Goal: Task Accomplishment & Management: Use online tool/utility

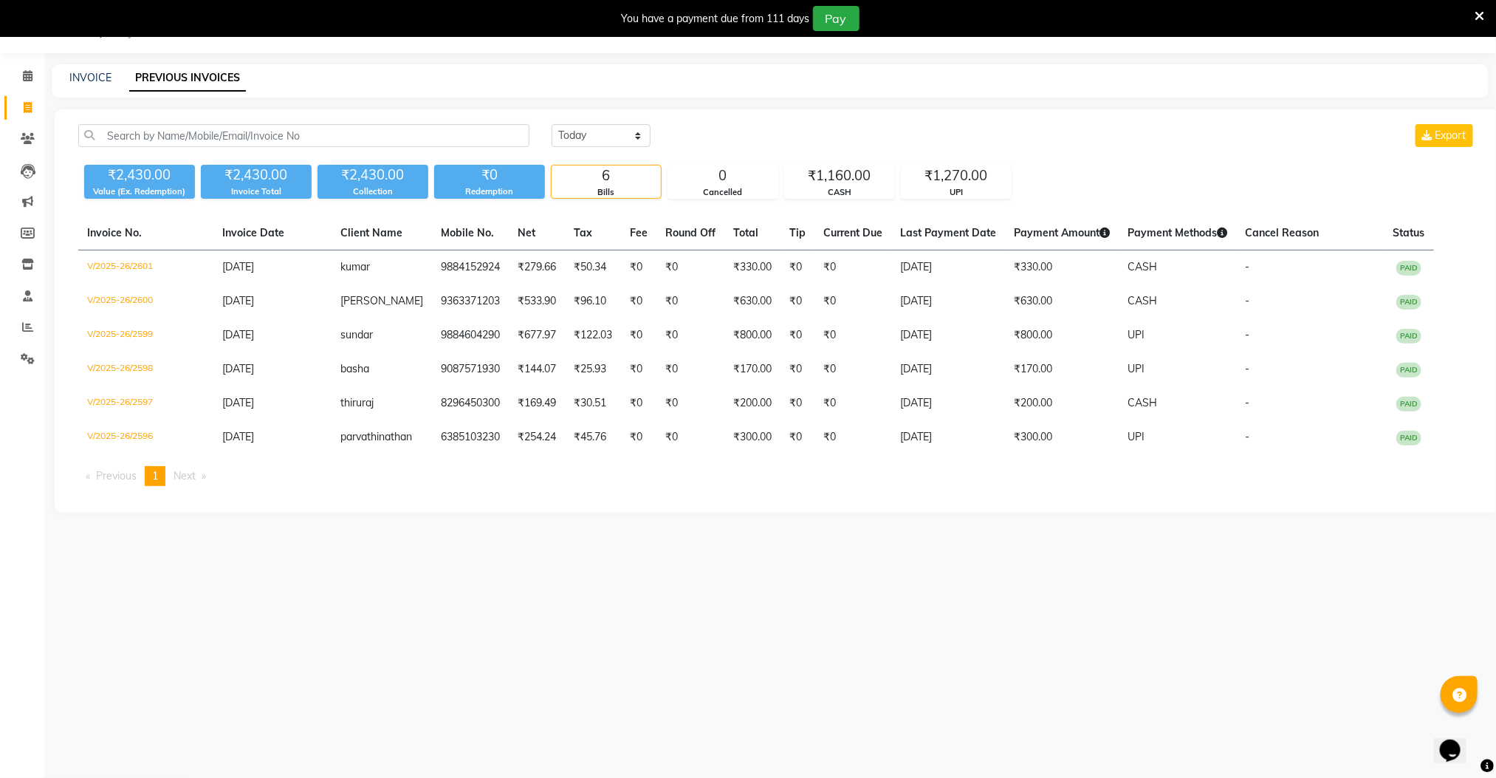
click at [76, 67] on div "INVOICE PREVIOUS INVOICES" at bounding box center [770, 80] width 1437 height 33
click at [100, 84] on div "INVOICE" at bounding box center [90, 78] width 42 height 16
click at [95, 78] on link "INVOICE" at bounding box center [90, 77] width 42 height 13
select select "8211"
select select "service"
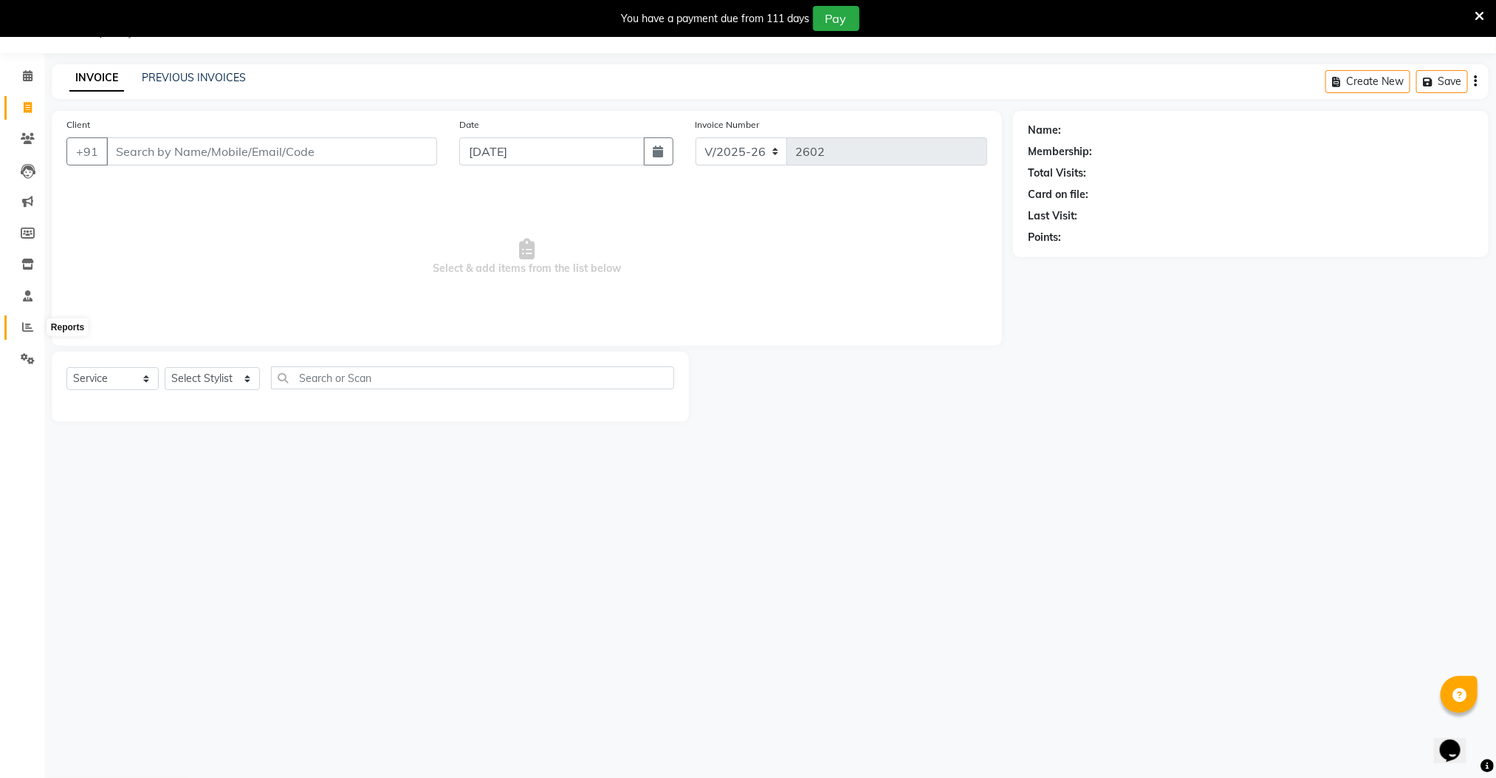
click at [24, 331] on icon at bounding box center [27, 326] width 11 height 11
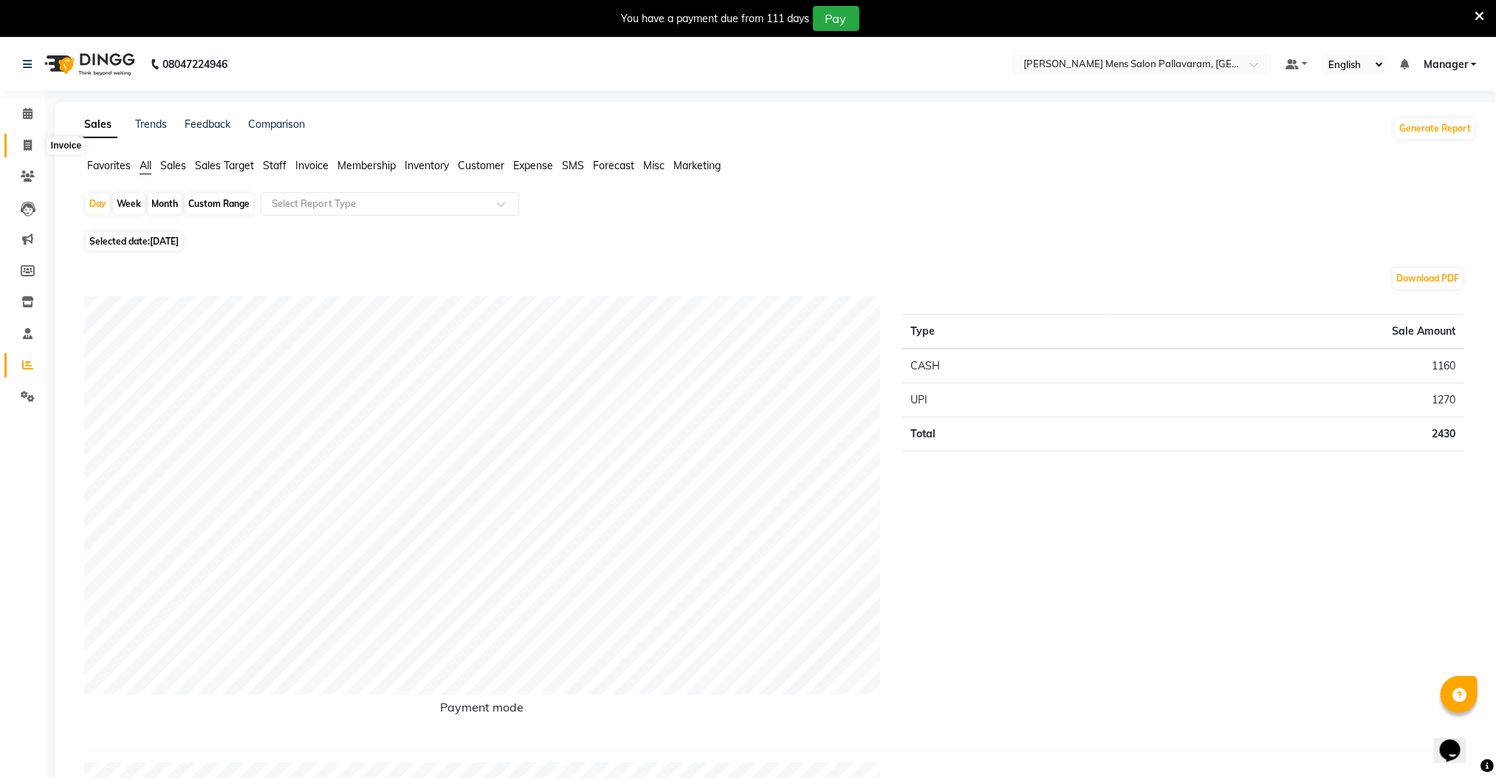
click at [27, 143] on icon at bounding box center [28, 145] width 8 height 11
select select "service"
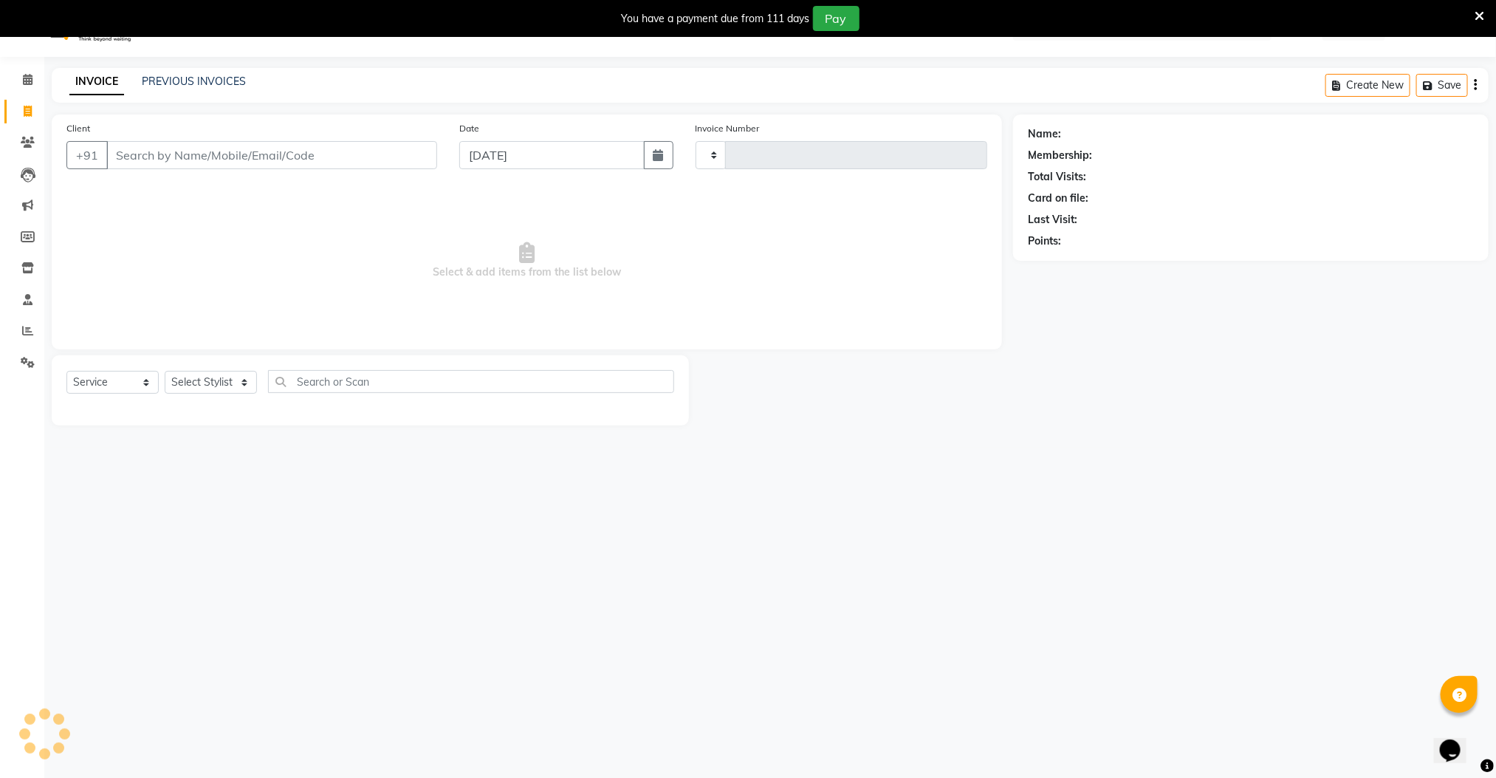
type input "2602"
select select "8211"
click at [27, 104] on icon at bounding box center [28, 107] width 8 height 11
select select "8211"
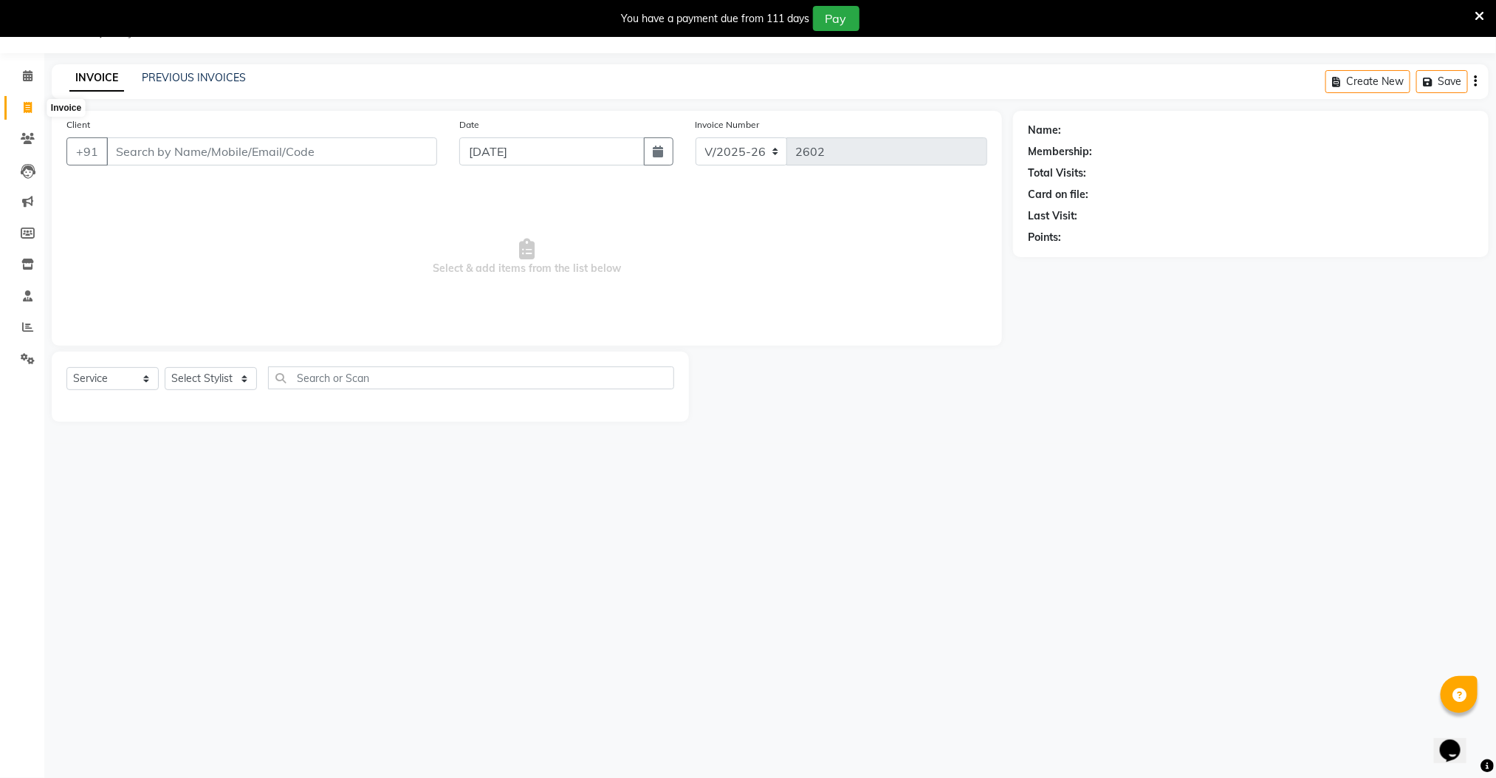
select select "service"
click at [21, 105] on span at bounding box center [28, 108] width 26 height 17
select select "8211"
select select "service"
click at [197, 71] on link "PREVIOUS INVOICES" at bounding box center [194, 77] width 104 height 13
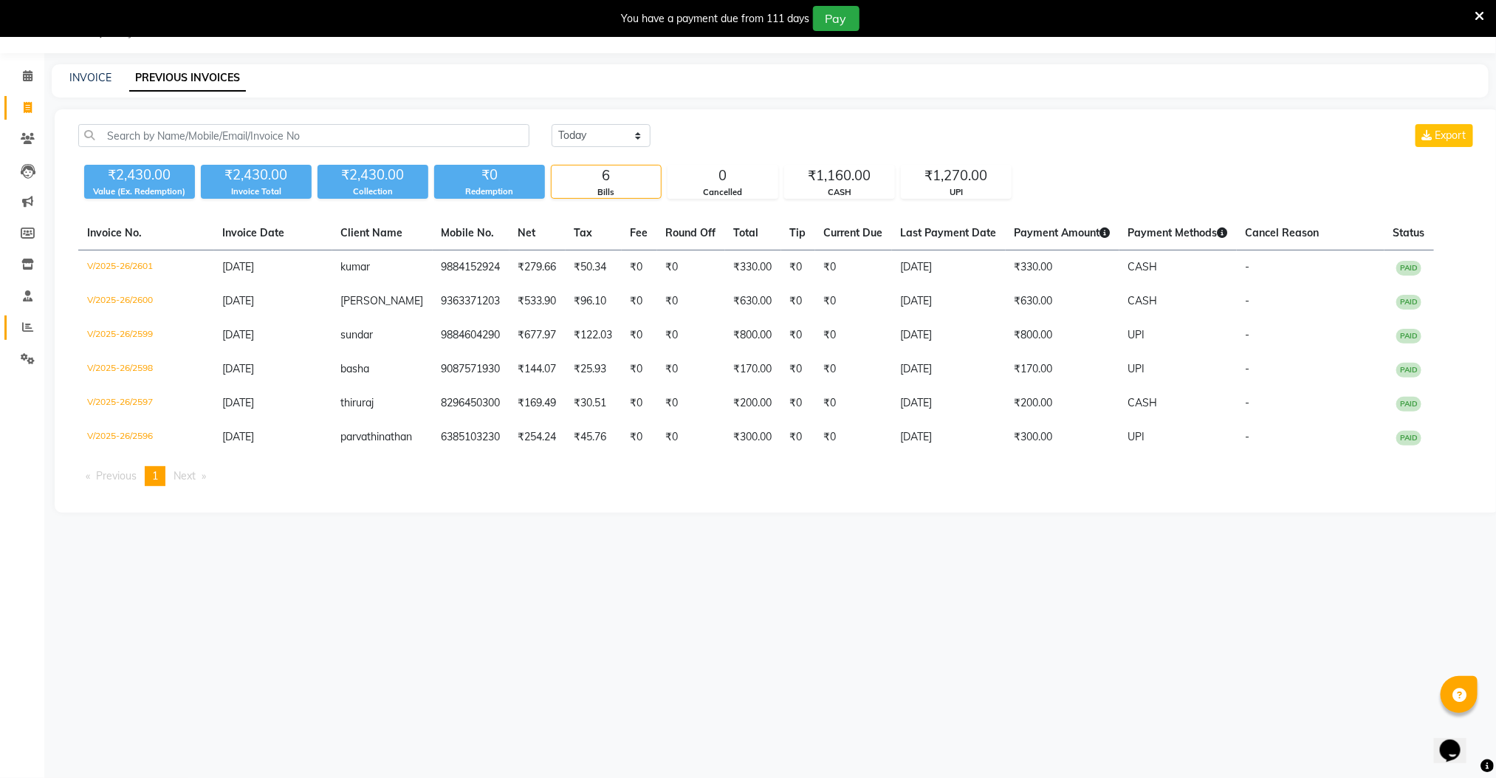
click at [27, 317] on link "Reports" at bounding box center [21, 327] width 35 height 24
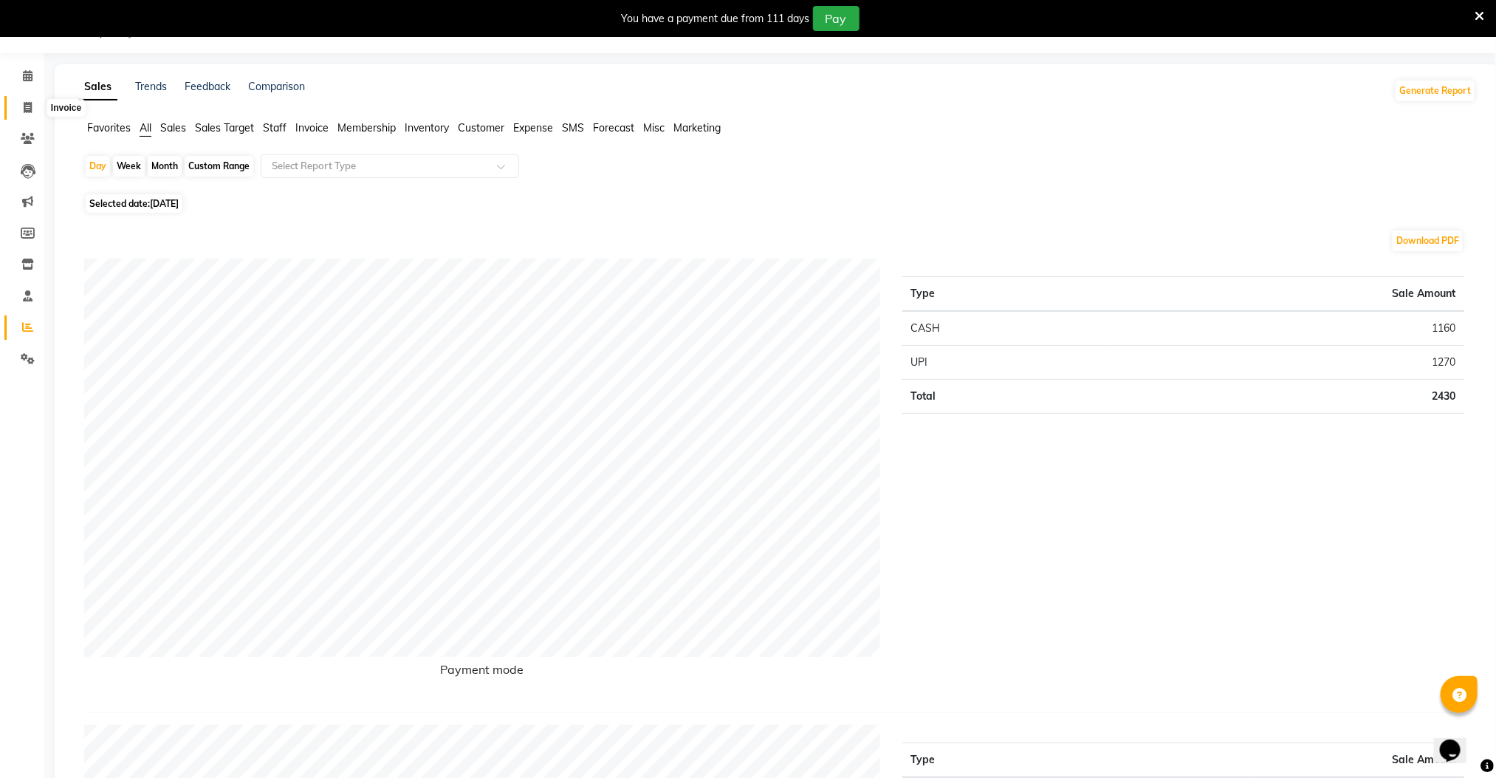
click at [27, 106] on icon at bounding box center [28, 107] width 8 height 11
select select "service"
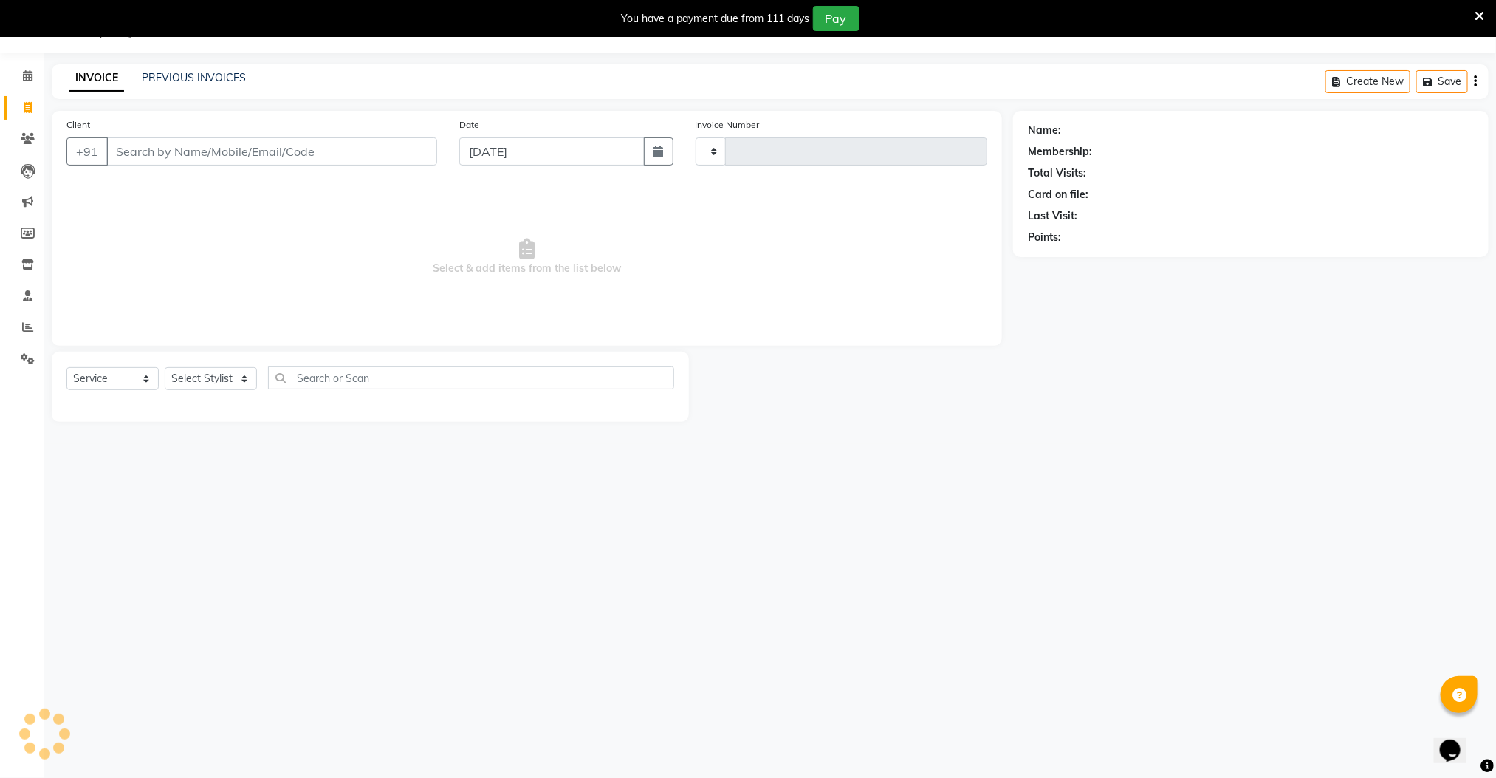
type input "2602"
select select "8211"
click at [652, 535] on div "08047224946 Select Location × [PERSON_NAME] Mens Salon Pallavaram, Pallavaram D…" at bounding box center [748, 389] width 1496 height 778
click at [25, 331] on icon at bounding box center [27, 326] width 11 height 11
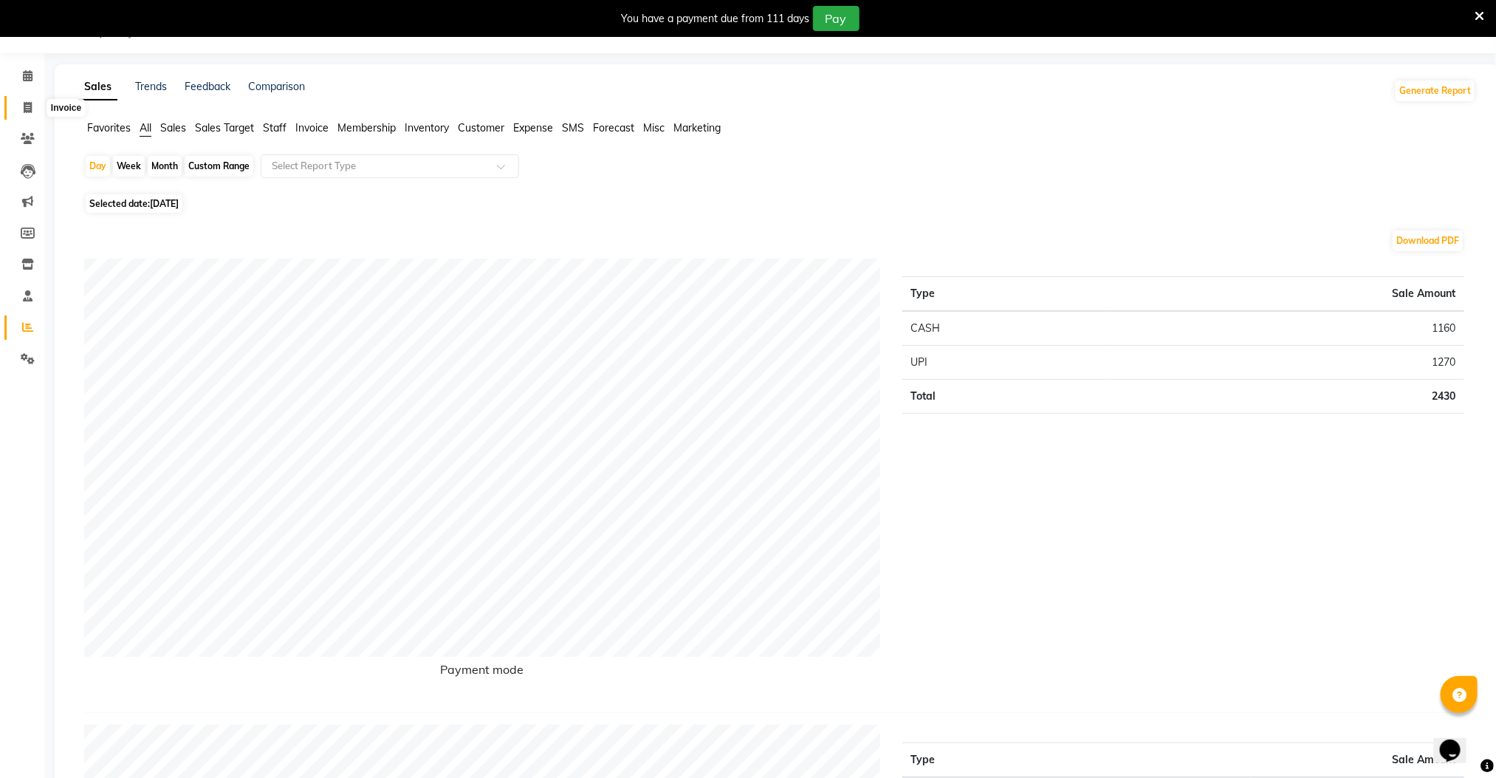
click at [30, 111] on icon at bounding box center [28, 107] width 8 height 11
select select "8211"
select select "service"
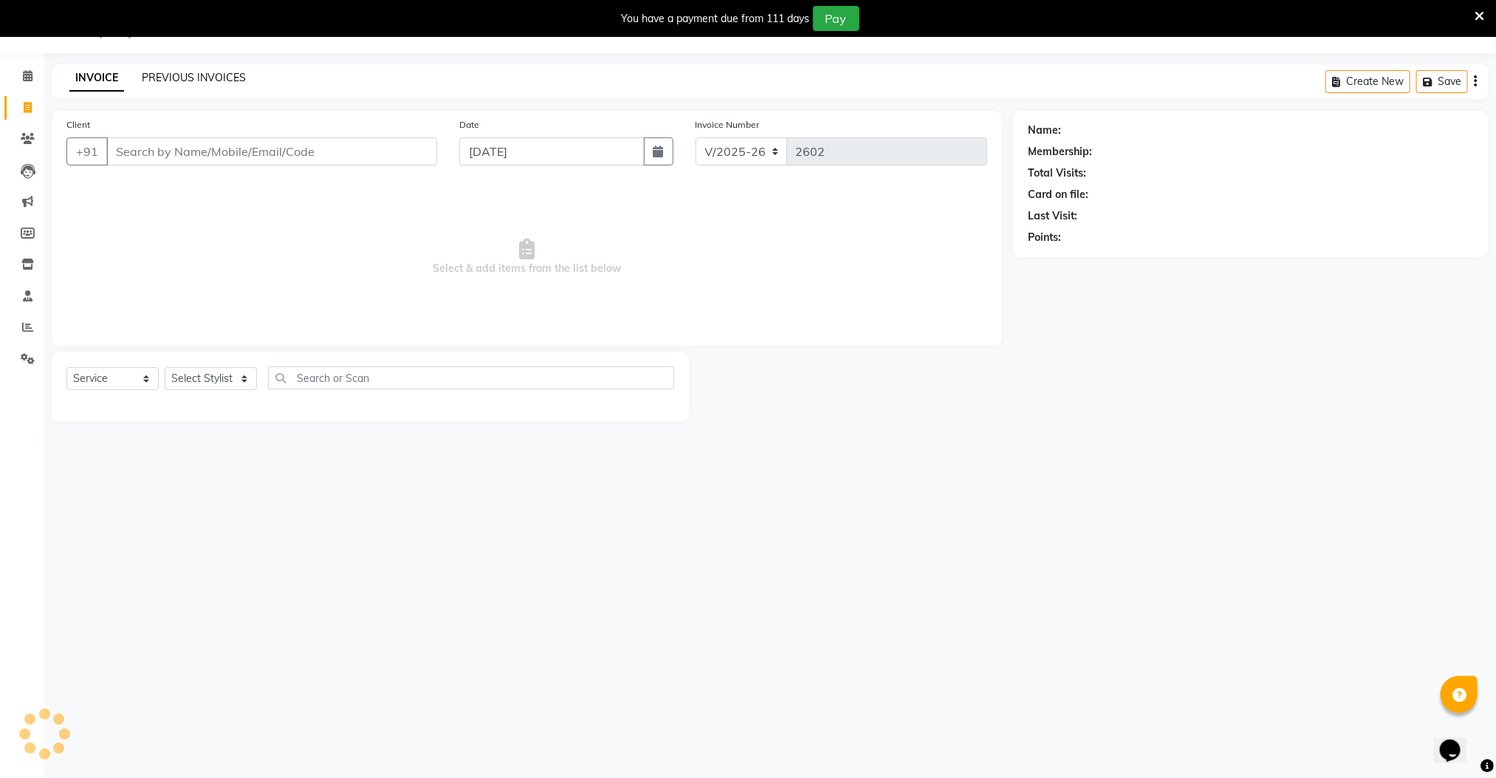
click at [193, 78] on link "PREVIOUS INVOICES" at bounding box center [194, 77] width 104 height 13
